Goal: Task Accomplishment & Management: Manage account settings

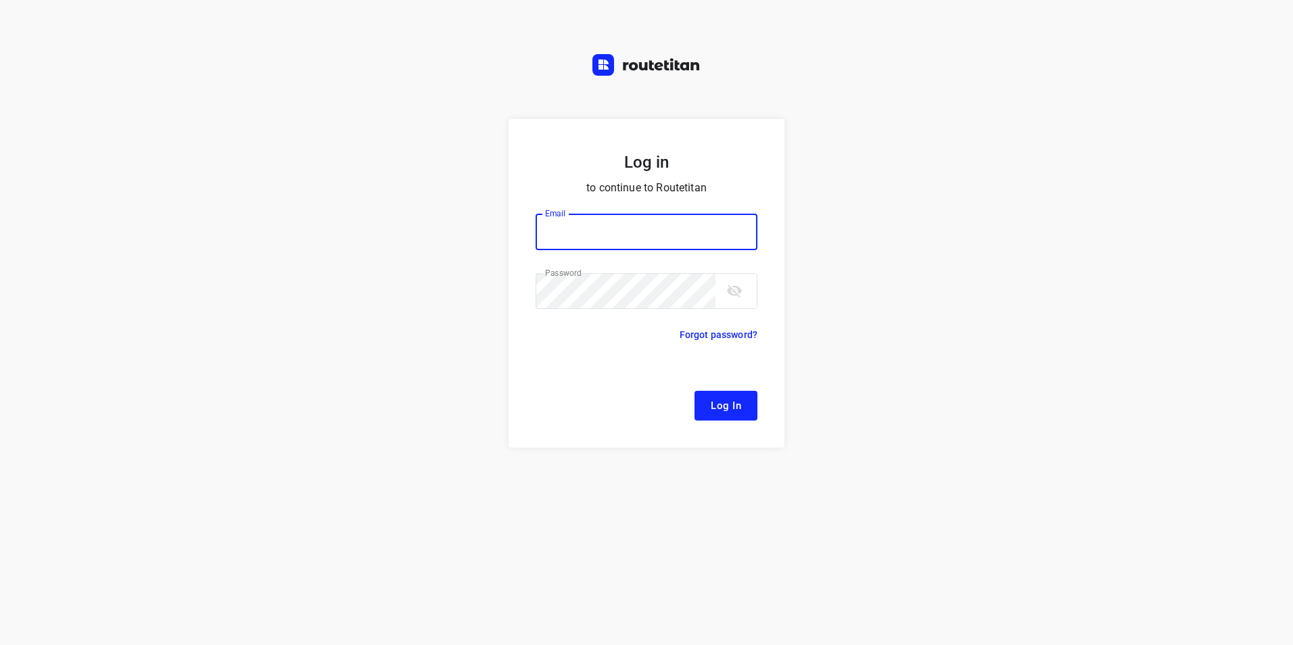
type input "[EMAIL_ADDRESS][DOMAIN_NAME]"
click at [743, 400] on button "Log In" at bounding box center [726, 406] width 63 height 30
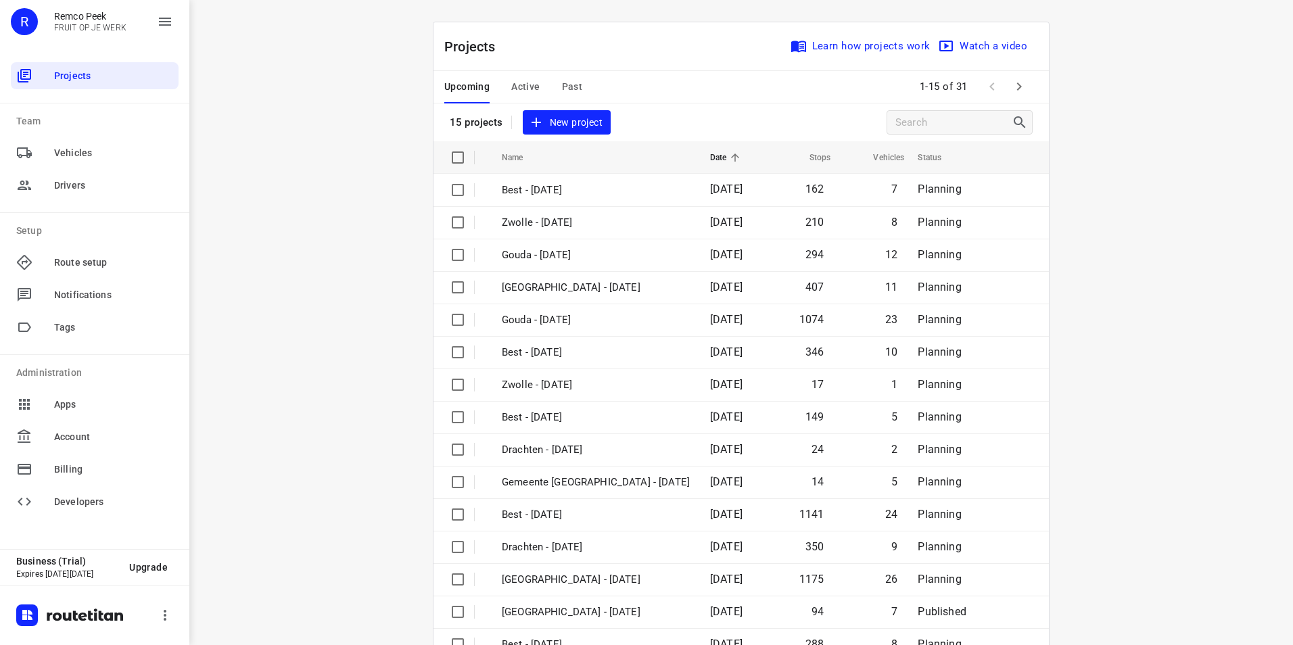
click at [278, 294] on div "i © 2025 Routetitan , © Stadia Maps , © OpenMapTiles © OpenStreetMap contributo…" at bounding box center [741, 322] width 1104 height 645
click at [517, 83] on span "Active" at bounding box center [525, 86] width 28 height 17
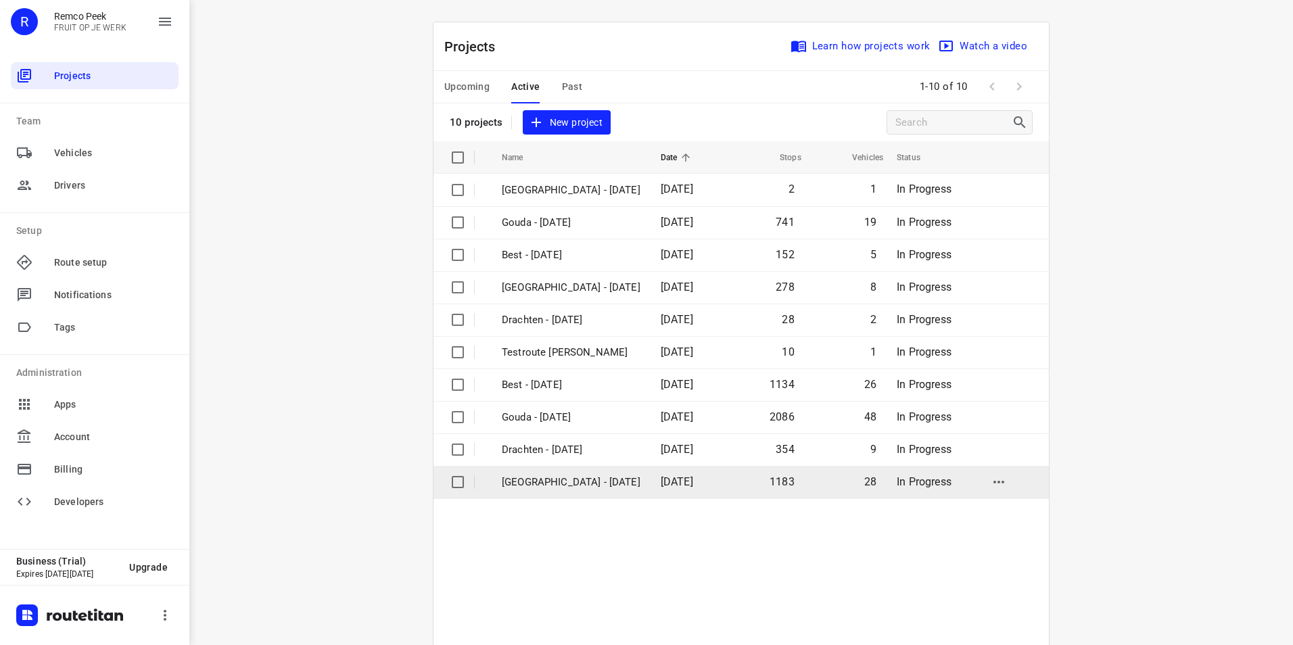
click at [534, 479] on p "[GEOGRAPHIC_DATA] - [DATE]" at bounding box center [571, 483] width 139 height 16
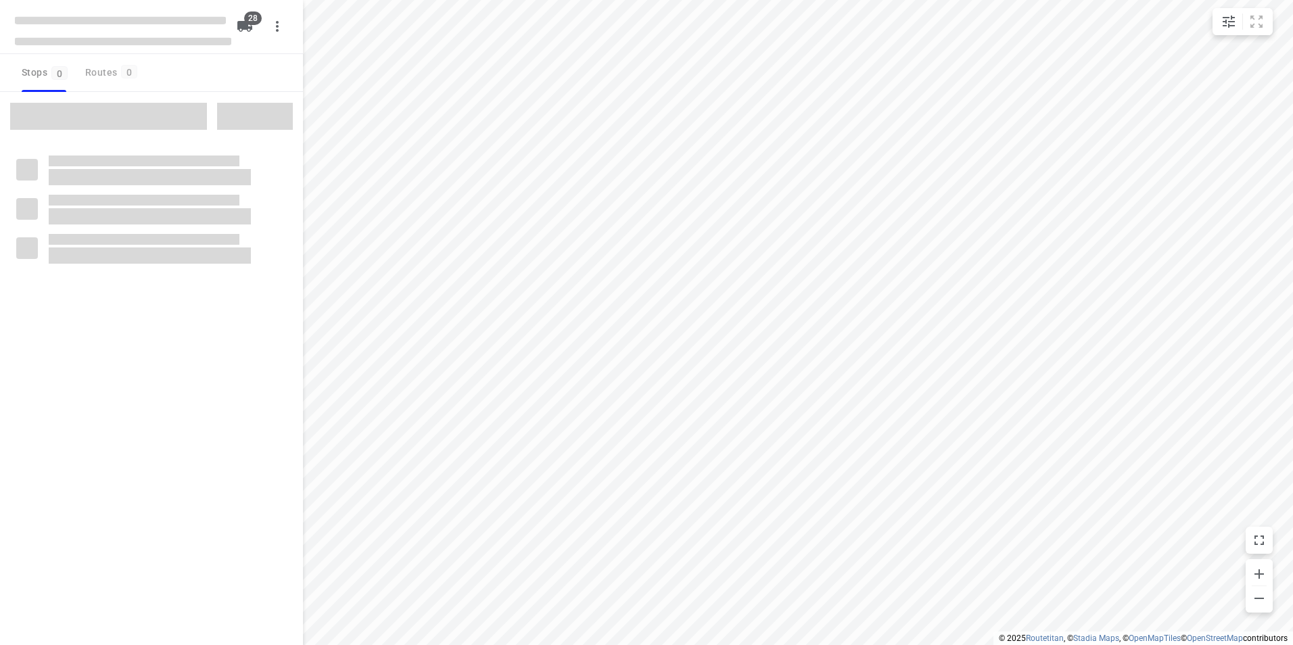
checkbox input "true"
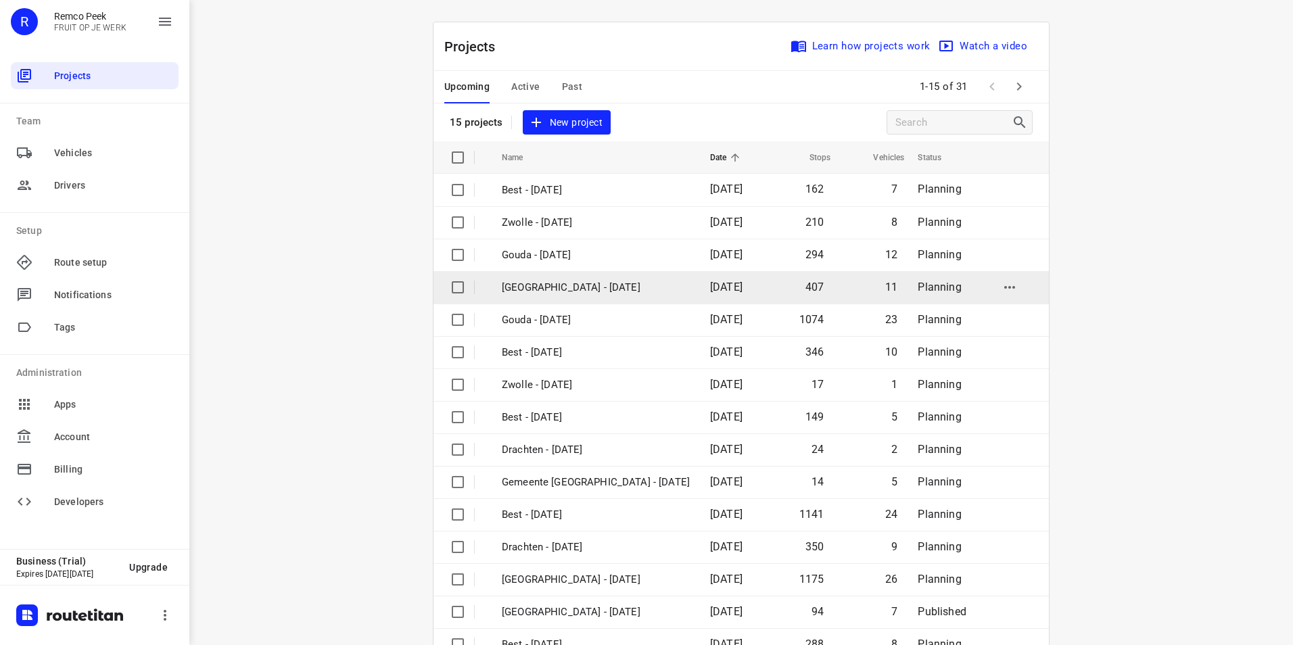
click at [502, 283] on p "[GEOGRAPHIC_DATA] - [DATE]" at bounding box center [596, 288] width 188 height 16
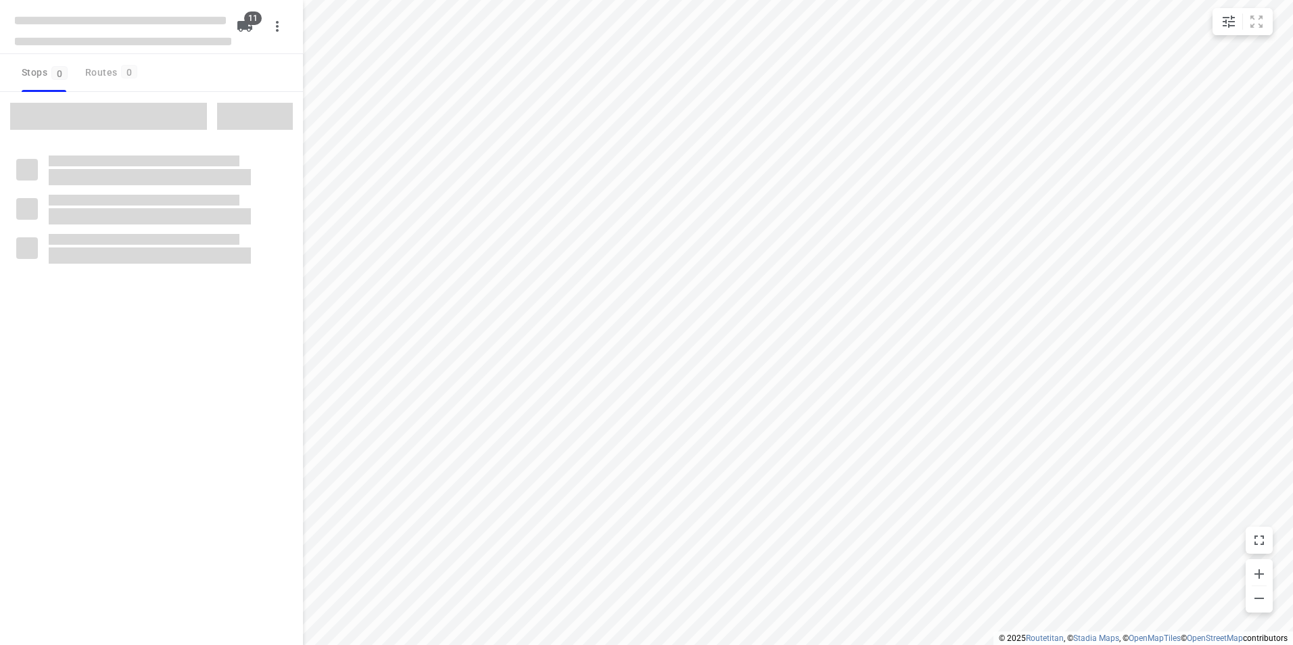
checkbox input "true"
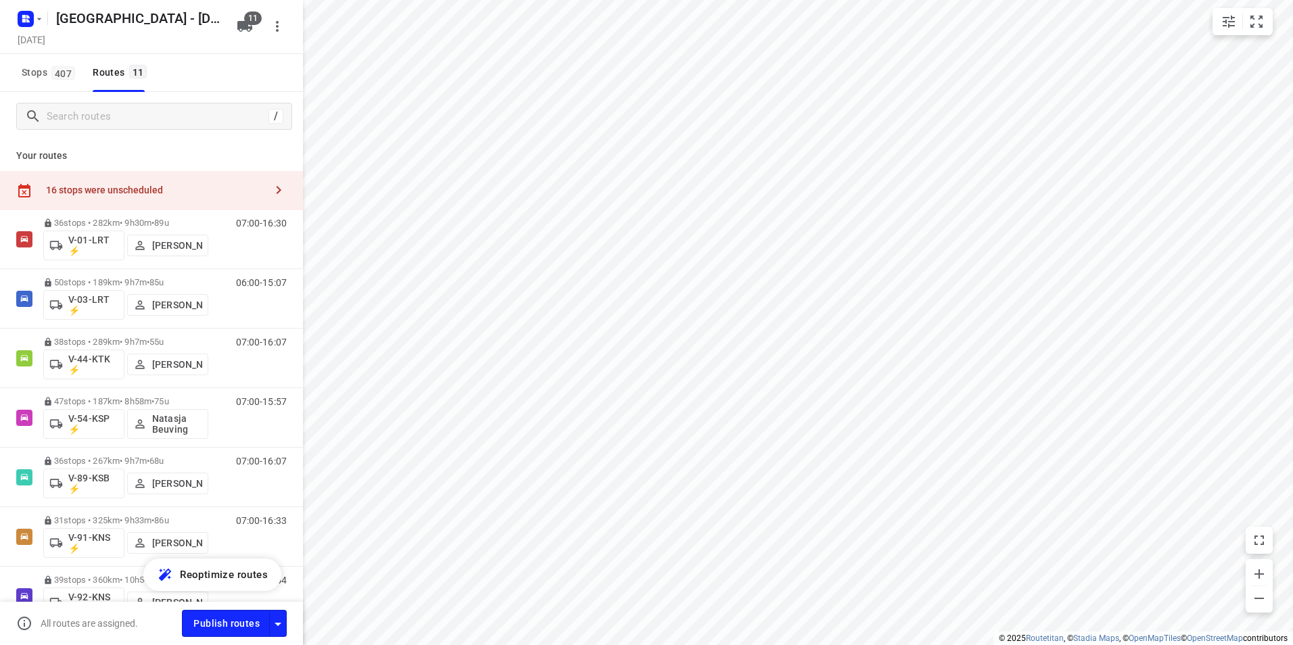
click at [226, 76] on div "Stops 407 Routes 11" at bounding box center [151, 73] width 303 height 38
click at [235, 194] on div "16 stops were unscheduled" at bounding box center [155, 190] width 219 height 11
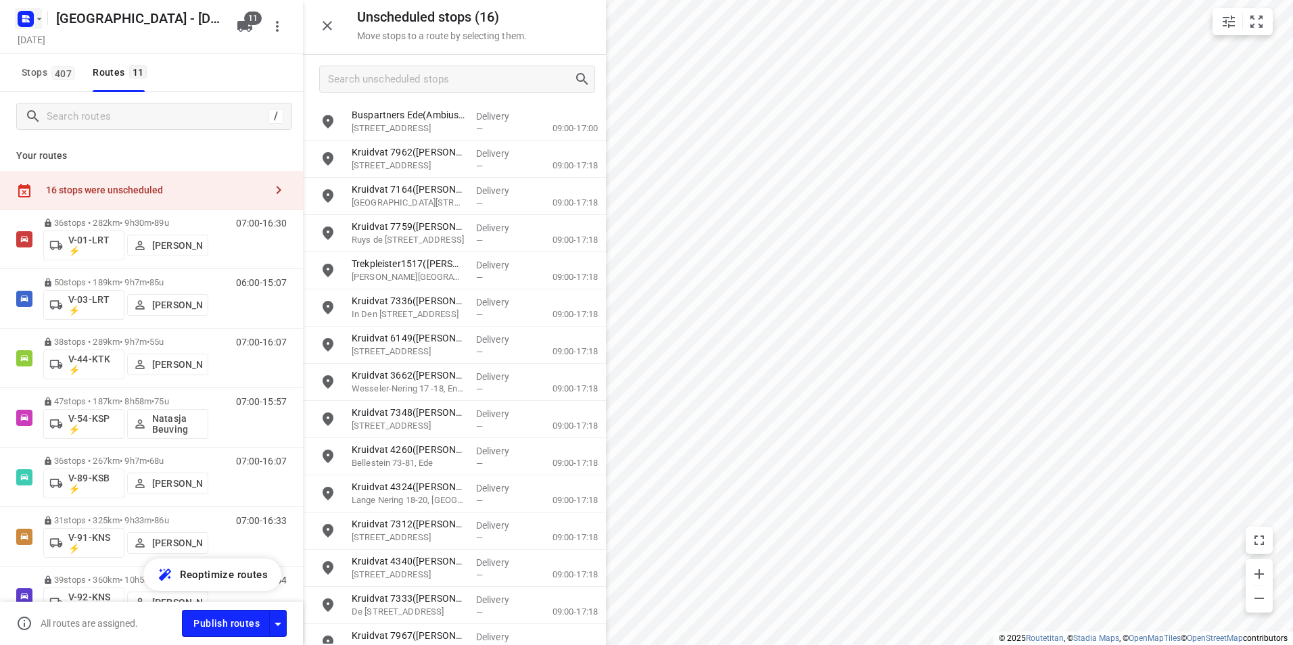
click at [28, 18] on icon "button" at bounding box center [27, 16] width 3 height 3
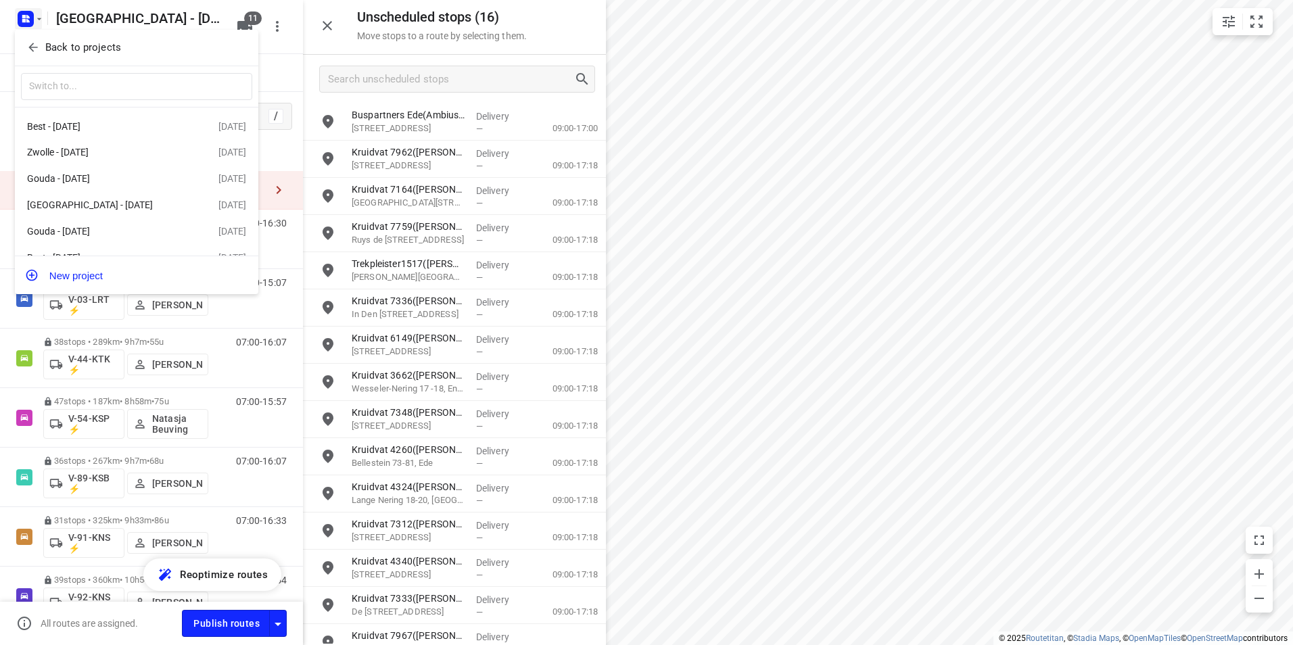
click at [56, 42] on p "Back to projects" at bounding box center [83, 48] width 76 height 16
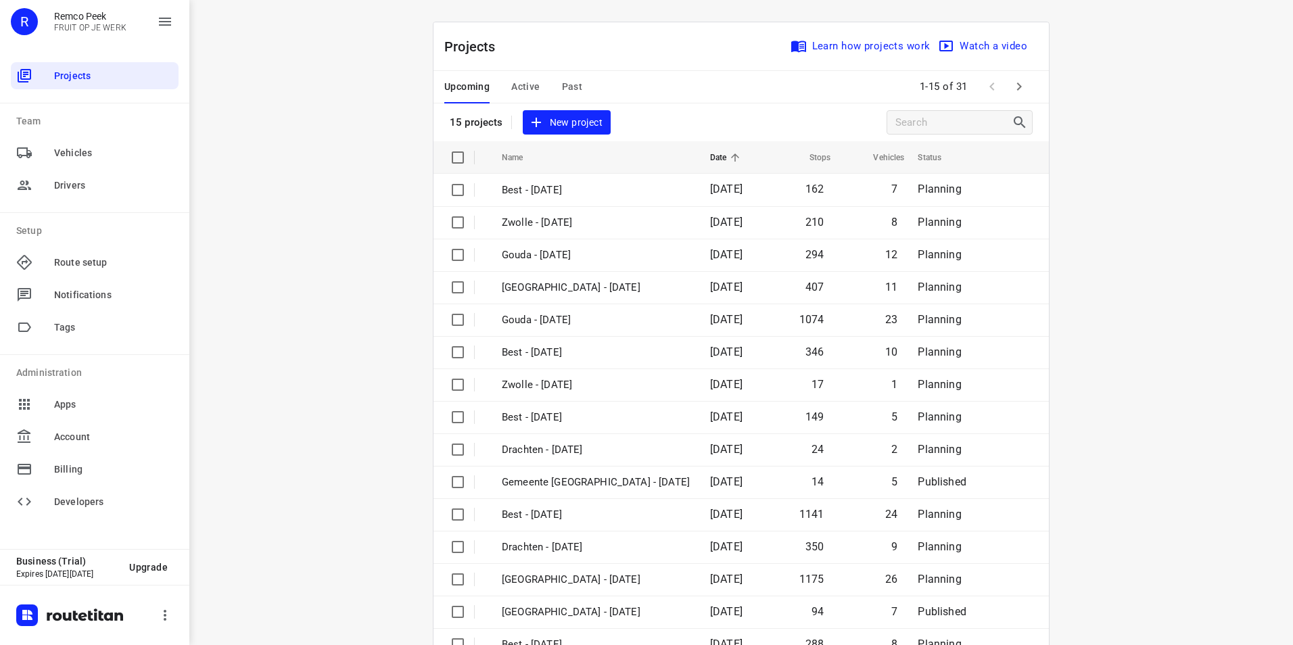
click at [528, 87] on span "Active" at bounding box center [525, 86] width 28 height 17
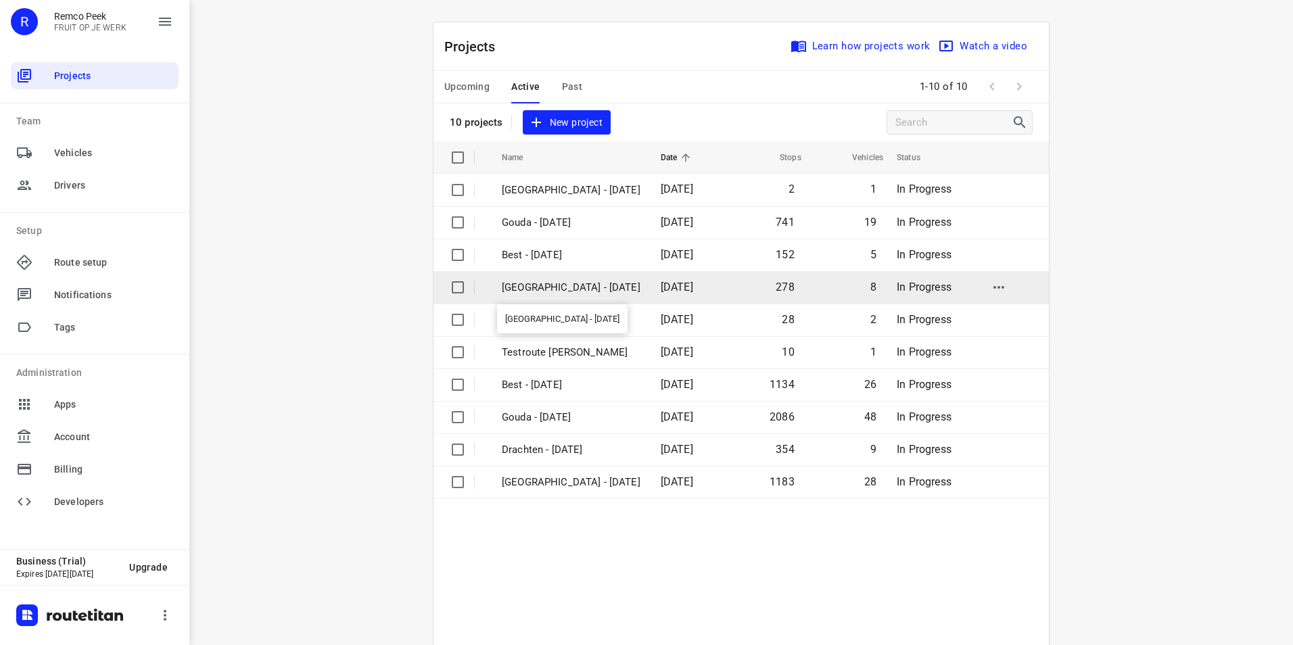
click at [511, 290] on p "[GEOGRAPHIC_DATA] - [DATE]" at bounding box center [571, 288] width 139 height 16
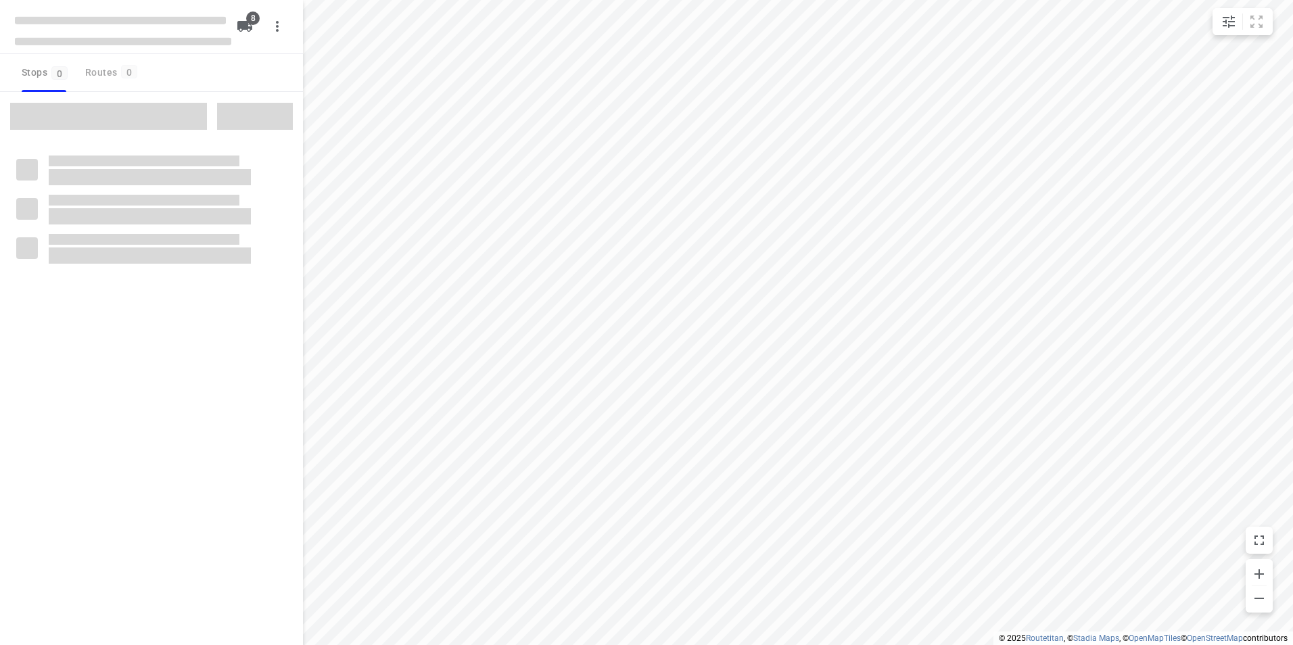
checkbox input "true"
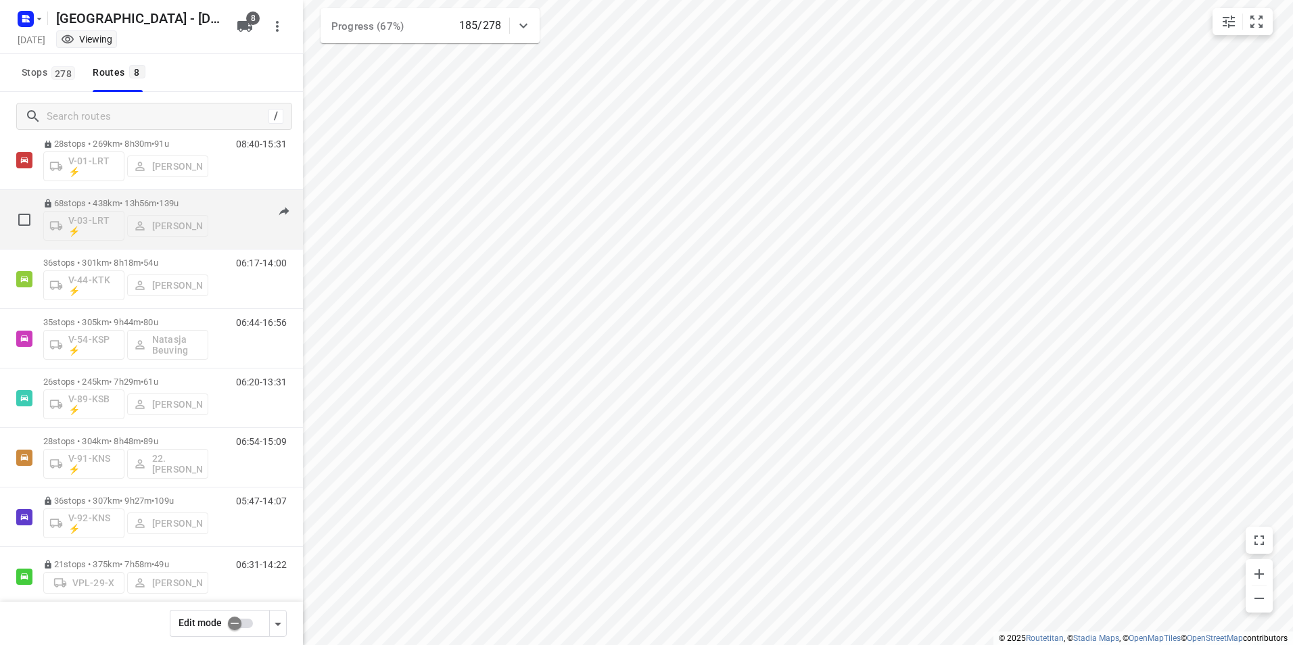
scroll to position [59, 0]
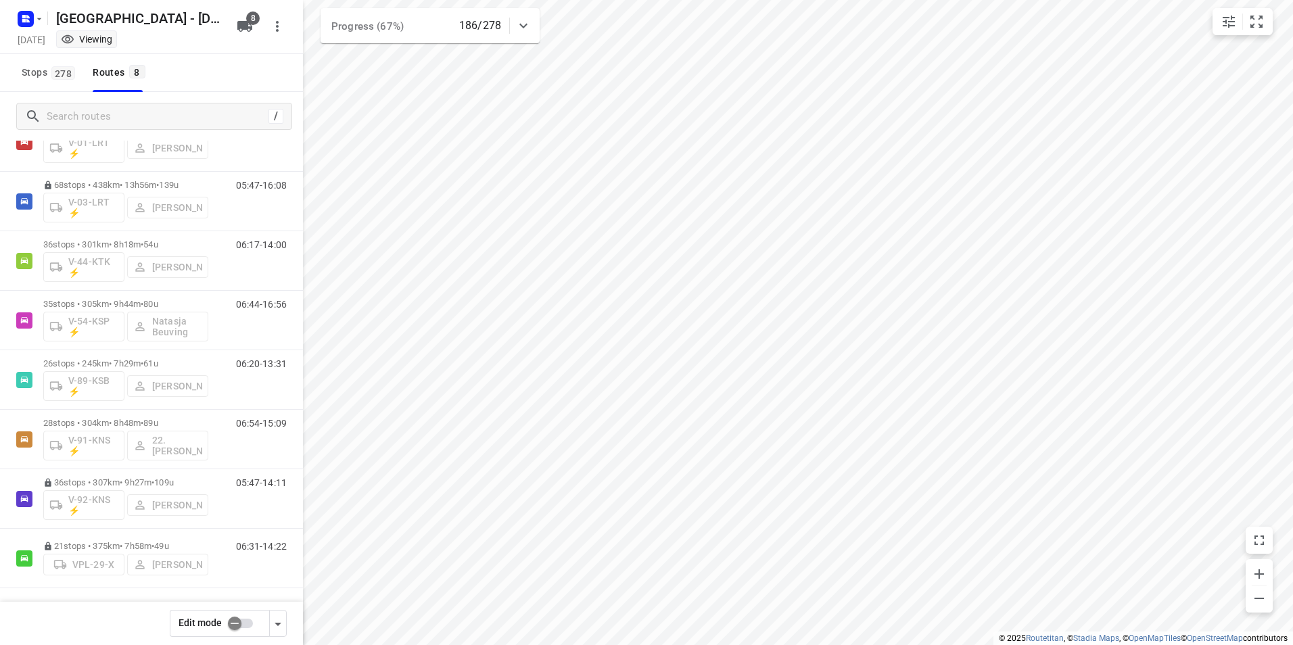
click at [197, 58] on div "Stops 278 Routes 8" at bounding box center [151, 73] width 303 height 38
